Goal: Information Seeking & Learning: Learn about a topic

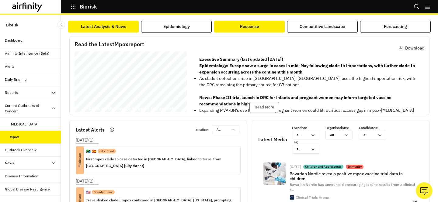
click at [253, 28] on div "Response" at bounding box center [249, 26] width 19 height 6
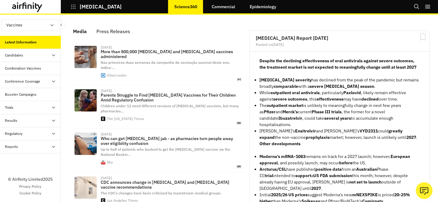
scroll to position [404, 183]
click at [37, 58] on div "Candidates" at bounding box center [30, 55] width 61 height 13
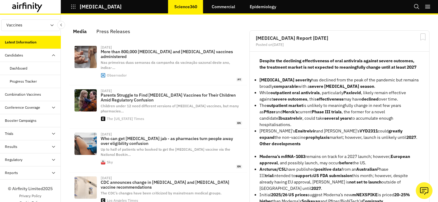
click at [28, 66] on div "Dashboard" at bounding box center [35, 68] width 51 height 5
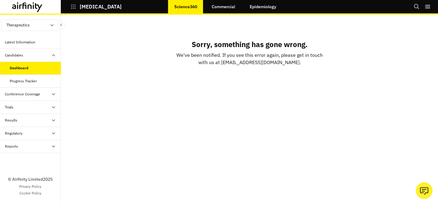
click at [35, 84] on div "Progress Tracker" at bounding box center [30, 81] width 61 height 13
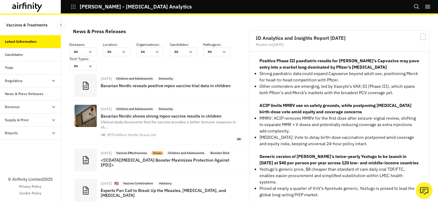
scroll to position [493, 183]
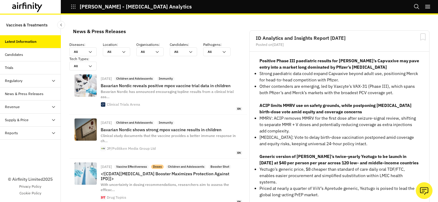
click at [23, 132] on div "Reports" at bounding box center [33, 133] width 56 height 5
click at [22, 149] on div "Reports" at bounding box center [30, 146] width 61 height 13
